Goal: Task Accomplishment & Management: Manage account settings

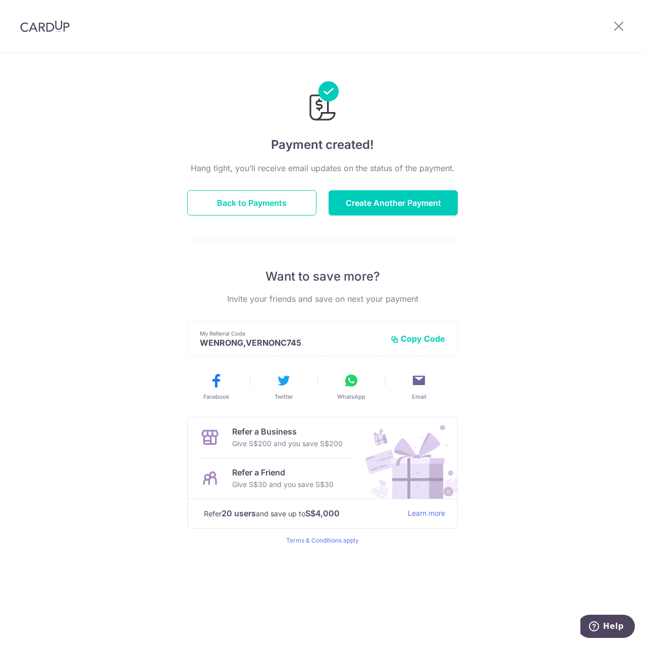
click at [631, 27] on div at bounding box center [618, 26] width 52 height 52
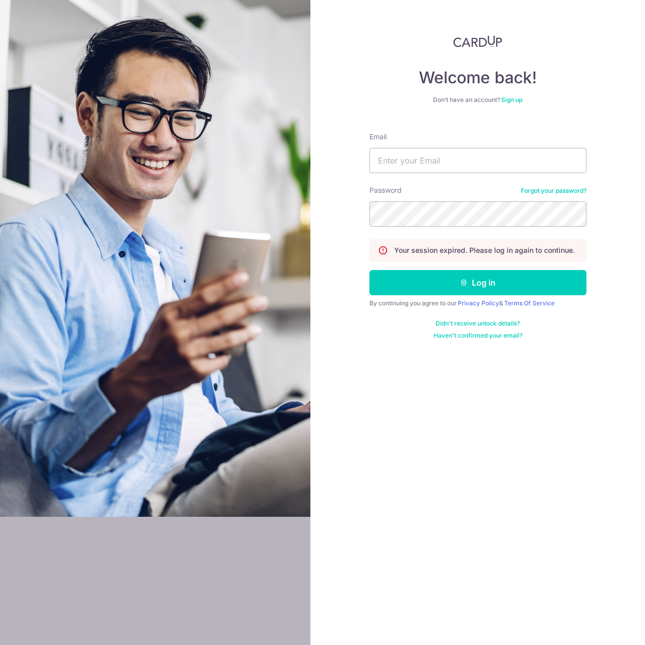
click at [366, 172] on div "Welcome back! Don’t have an account? Sign up Email Password Forgot your passwor…" at bounding box center [477, 322] width 335 height 645
click at [382, 149] on input "Email" at bounding box center [477, 160] width 217 height 25
type input "vernonchow@live.com.sg"
click at [369, 270] on button "Log in" at bounding box center [477, 282] width 217 height 25
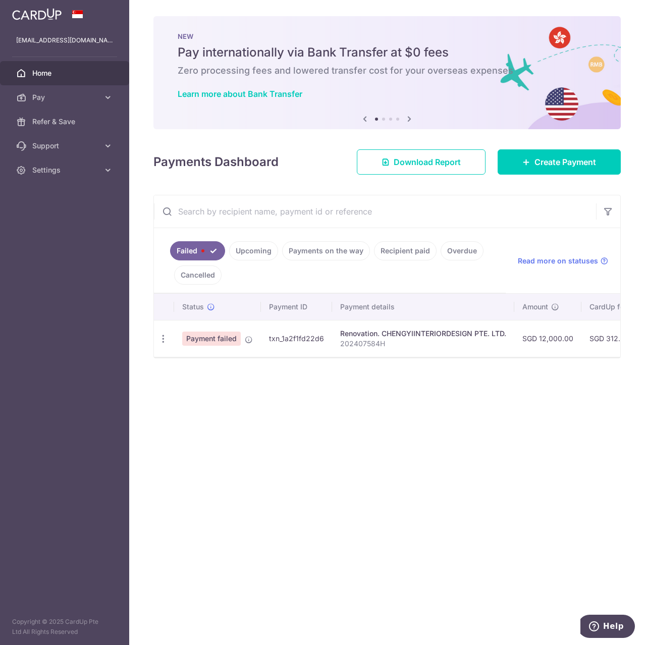
click at [225, 335] on span "Payment failed" at bounding box center [211, 339] width 59 height 14
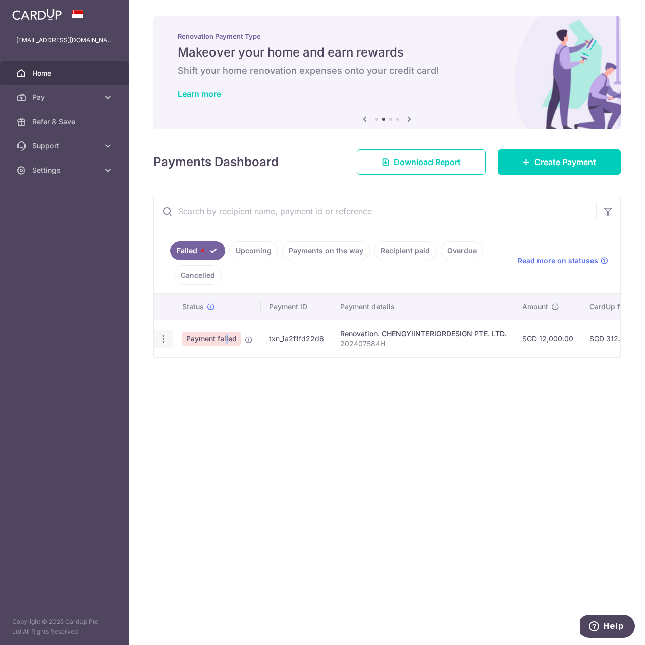
drag, startPoint x: 207, startPoint y: 344, endPoint x: 165, endPoint y: 339, distance: 42.6
click at [205, 344] on span "Payment failed" at bounding box center [211, 339] width 59 height 14
click at [165, 339] on icon "button" at bounding box center [163, 339] width 11 height 11
click at [188, 364] on span "Update payment" at bounding box center [217, 366] width 69 height 12
radio input "true"
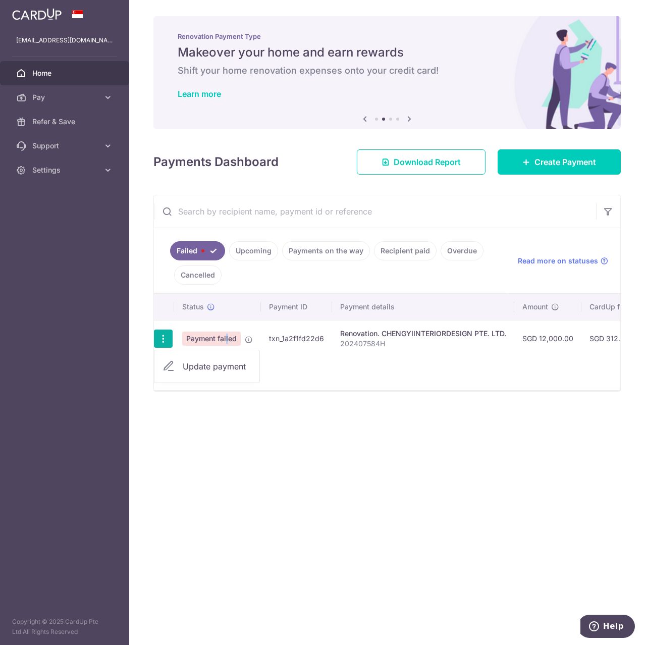
type input "12,000.00"
type input "202407584H"
type input "35% Payment 1 of 2"
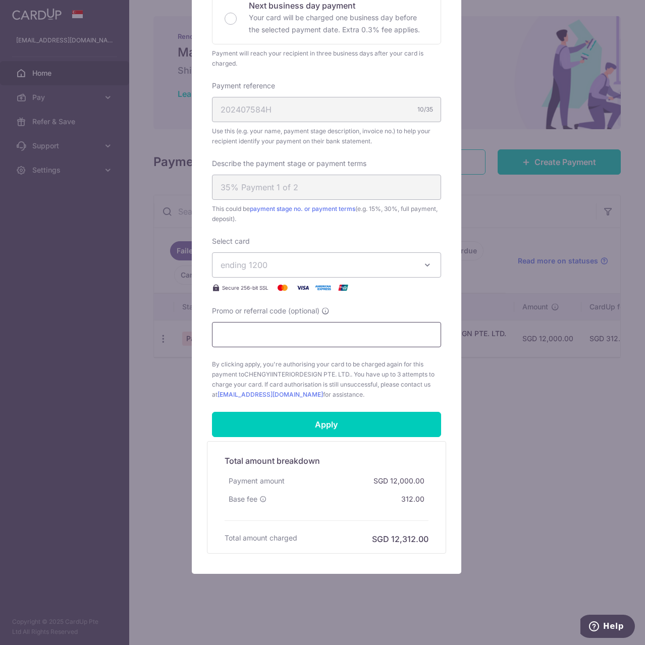
scroll to position [250, 0]
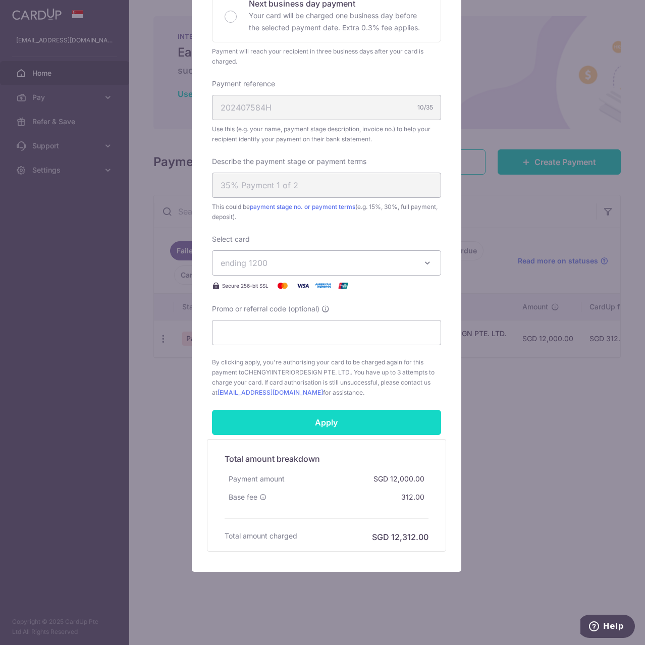
click at [300, 422] on input "Apply" at bounding box center [326, 422] width 229 height 25
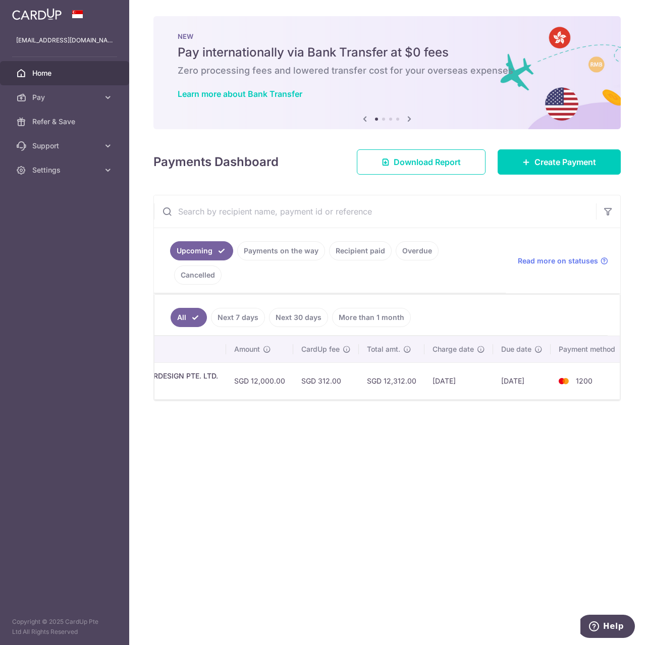
scroll to position [0, 277]
